Goal: Navigation & Orientation: Find specific page/section

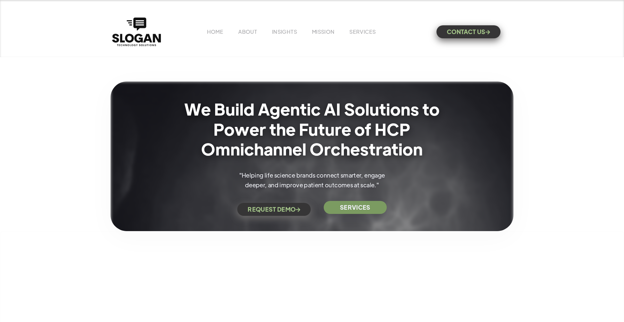
click at [351, 208] on strong "SERVICES" at bounding box center [355, 207] width 31 height 6
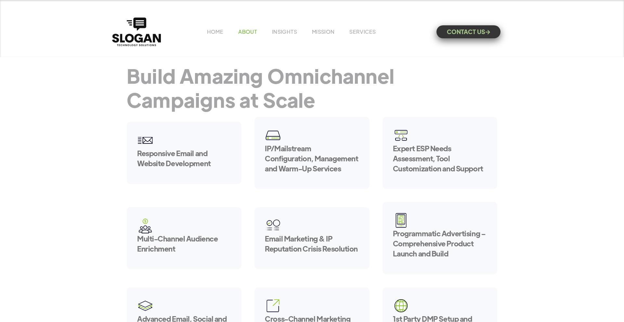
click at [255, 34] on link "ABOUT" at bounding box center [247, 31] width 19 height 7
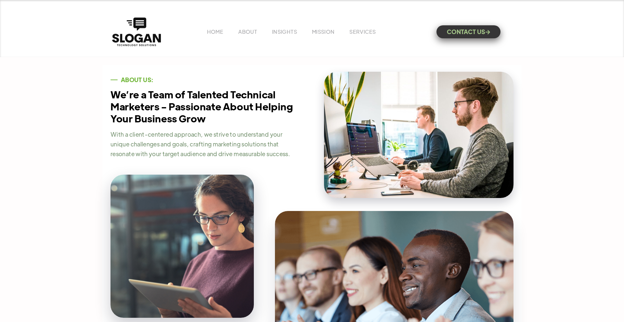
click at [223, 31] on ul "HOME ABOUT INSIGHTS MISSION Menu Home V1 Home V2 Home V3 About Team Team Single…" at bounding box center [296, 32] width 179 height 6
click at [218, 34] on link "HOME" at bounding box center [215, 31] width 16 height 7
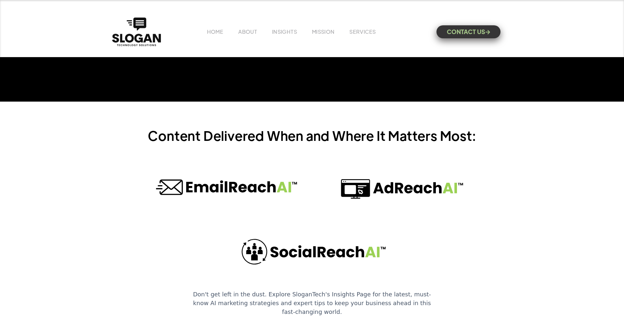
scroll to position [2070, 0]
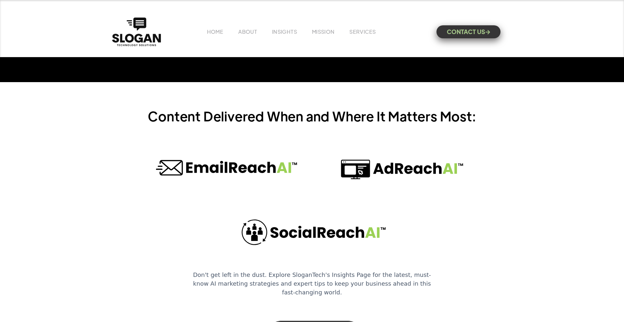
click at [390, 169] on img at bounding box center [401, 169] width 162 height 49
